Goal: Find specific page/section: Find specific page/section

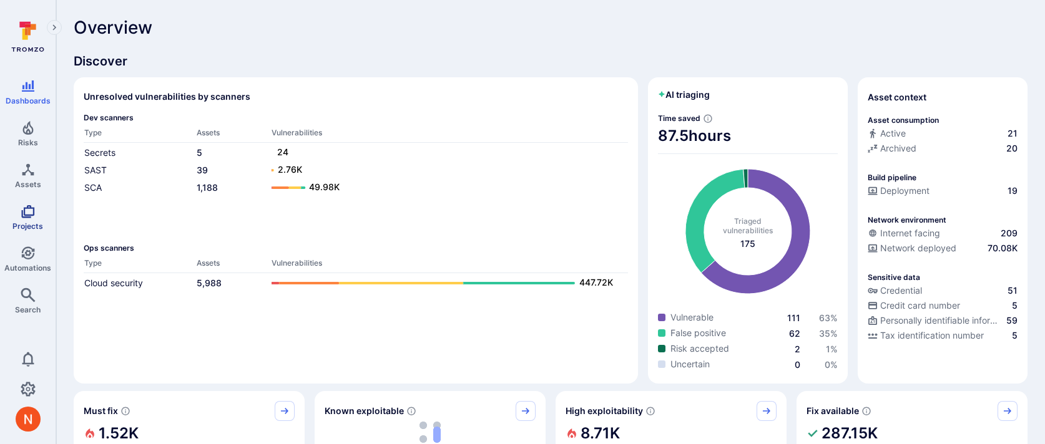
click at [23, 226] on span "Projects" at bounding box center [27, 226] width 31 height 9
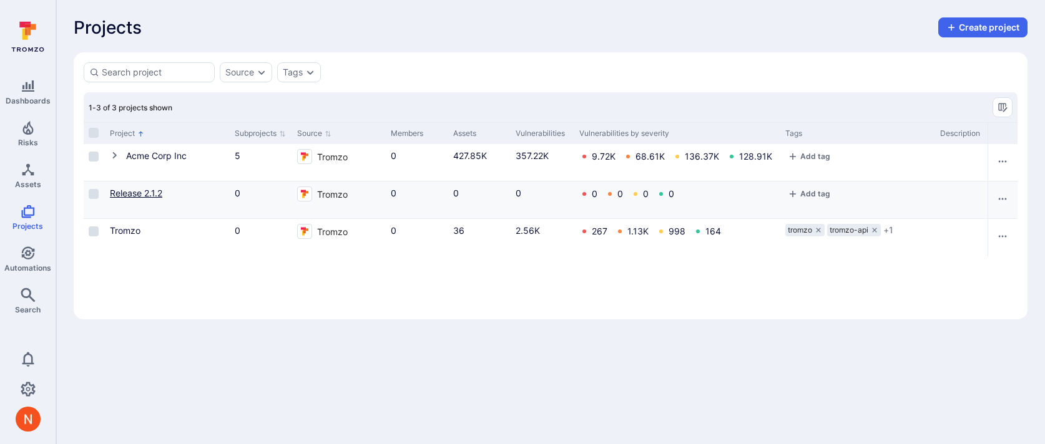
click at [158, 192] on link "Release 2.1.2" at bounding box center [136, 193] width 52 height 11
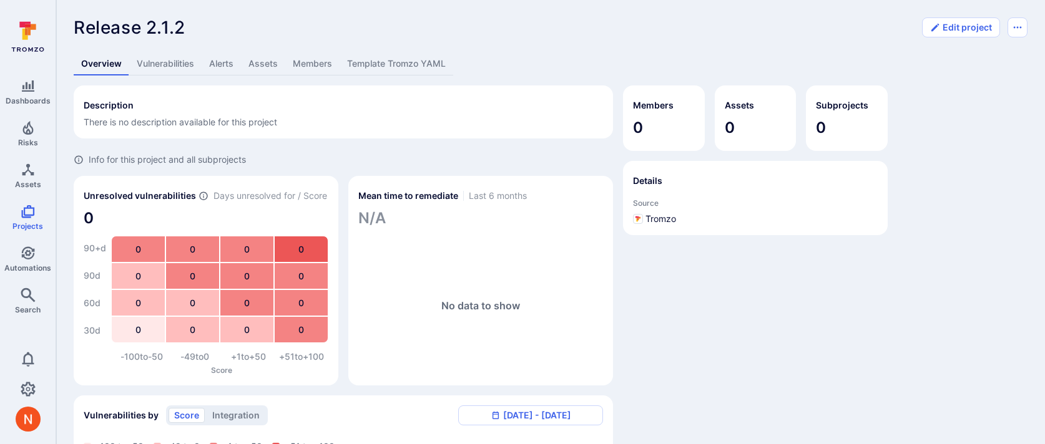
click at [186, 70] on link "Vulnerabilities" at bounding box center [165, 63] width 72 height 23
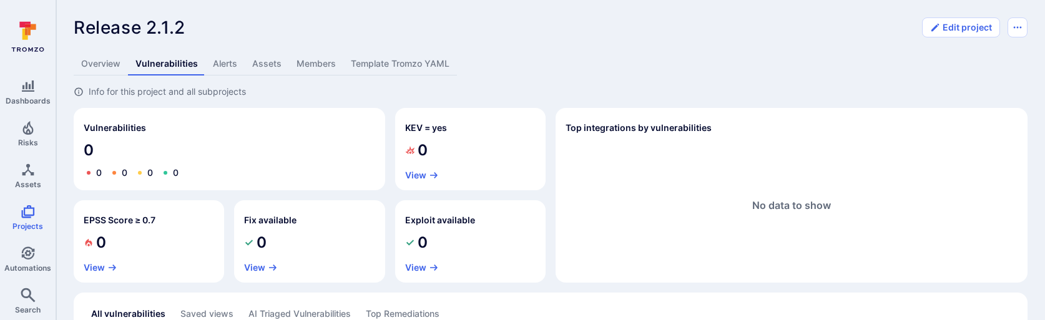
click at [668, 55] on div "Overview Vulnerabilities Alerts Assets Members Template Tromzo YAML" at bounding box center [551, 63] width 954 height 23
